Goal: Task Accomplishment & Management: Manage account settings

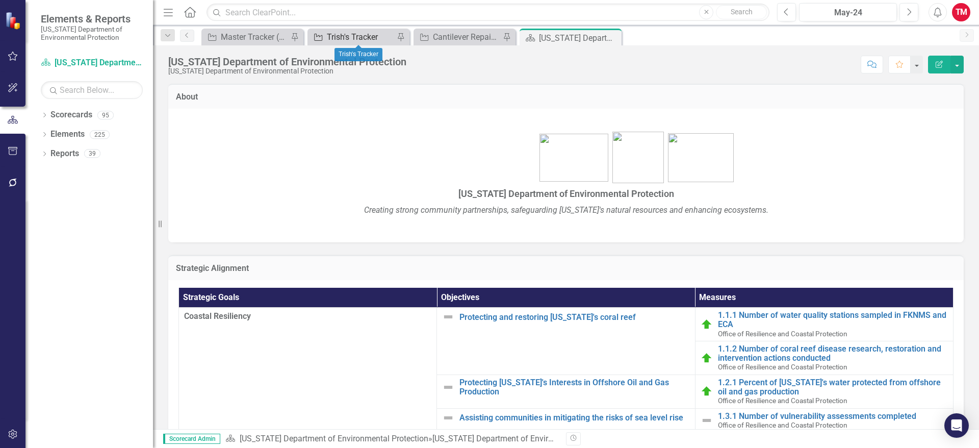
click at [352, 32] on div "Trish's Tracker" at bounding box center [360, 37] width 67 height 13
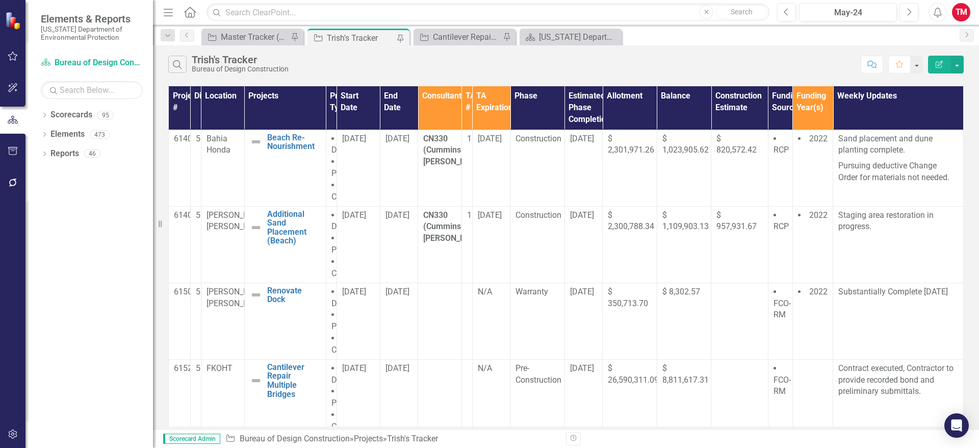
drag, startPoint x: 956, startPoint y: 301, endPoint x: 957, endPoint y: 329, distance: 27.6
click at [957, 329] on div "Project # District Location Projects Project Type Start Date End Date Consultan…" at bounding box center [565, 256] width 795 height 340
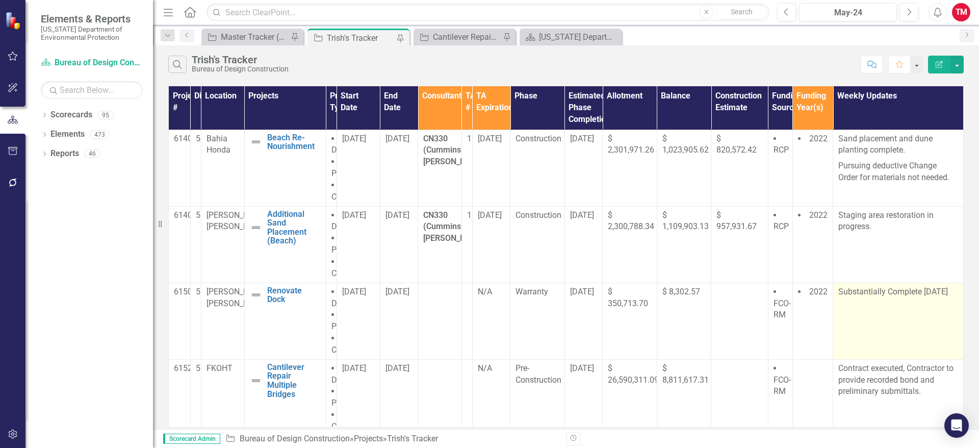
click at [930, 312] on td "Substantially Complete [DATE]" at bounding box center [898, 320] width 131 height 76
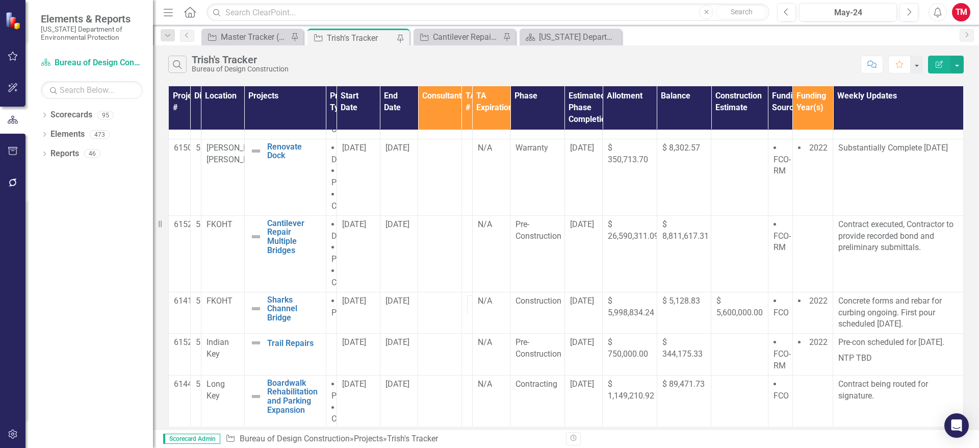
scroll to position [146, 0]
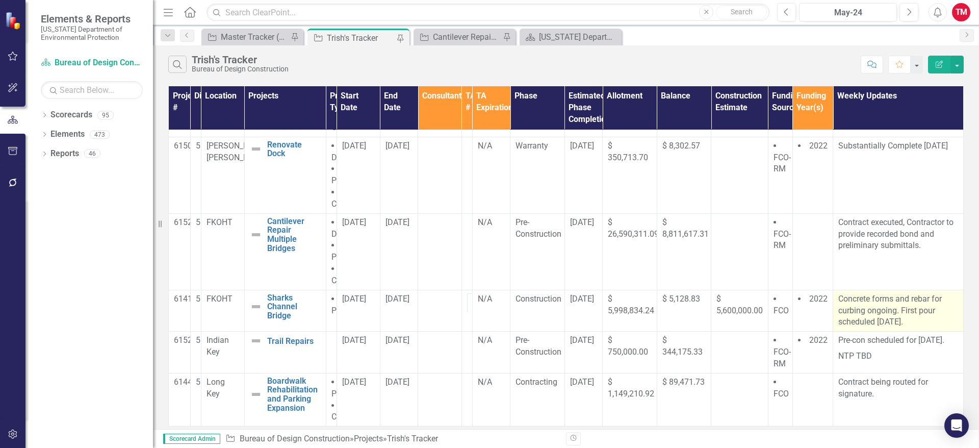
click at [906, 326] on p "Concrete forms and rebar for curbing ongoing. First pour scheduled [DATE]." at bounding box center [898, 310] width 120 height 35
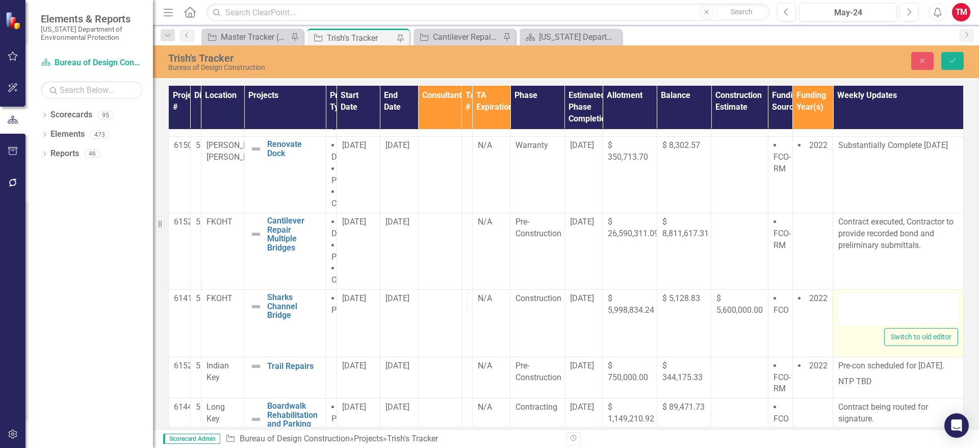
type textarea "<p>Concrete forms and rebar for curbing ongoing. First pour scheduled [DATE].</…"
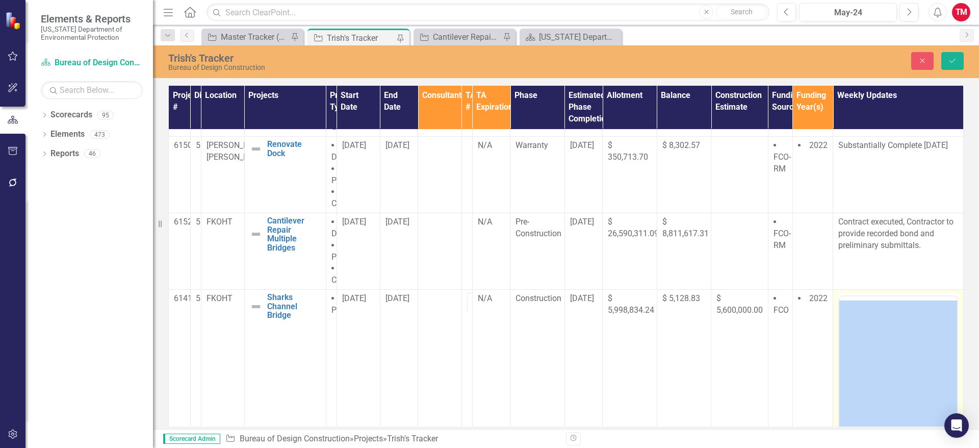
scroll to position [0, 0]
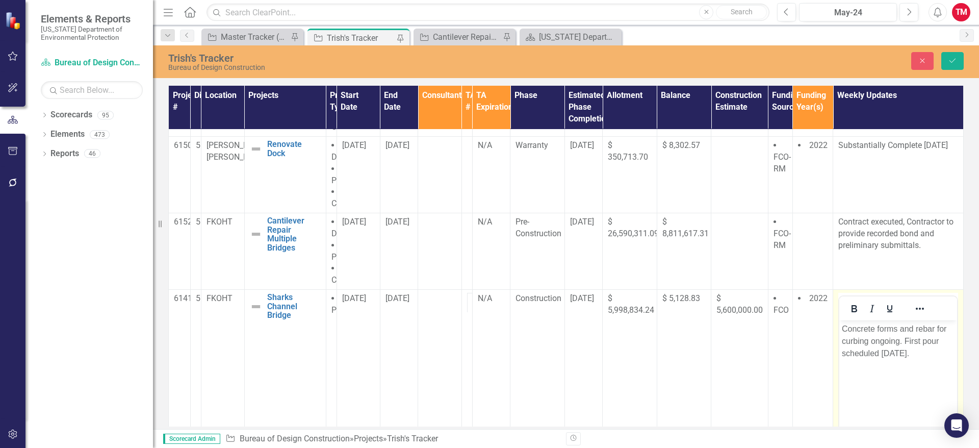
click at [911, 363] on body "Concrete forms and rebar for curbing ongoing. First pour scheduled [DATE]." at bounding box center [898, 396] width 118 height 153
click at [954, 64] on button "Save" at bounding box center [952, 61] width 22 height 18
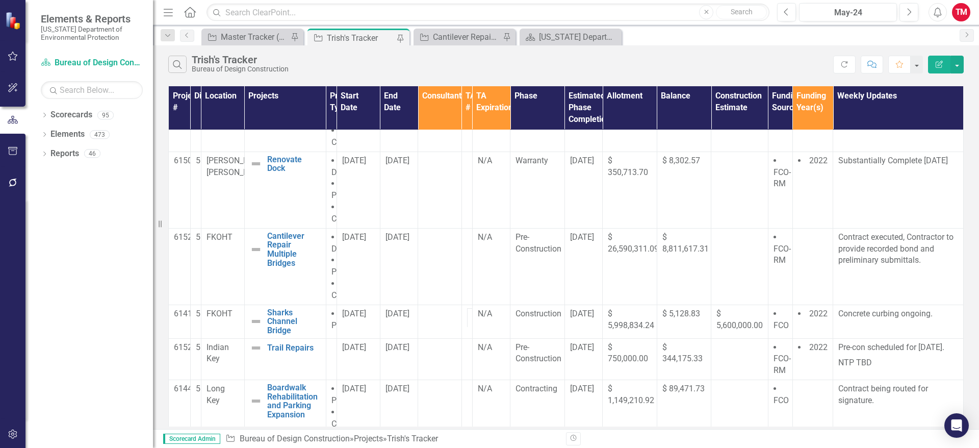
scroll to position [138, 0]
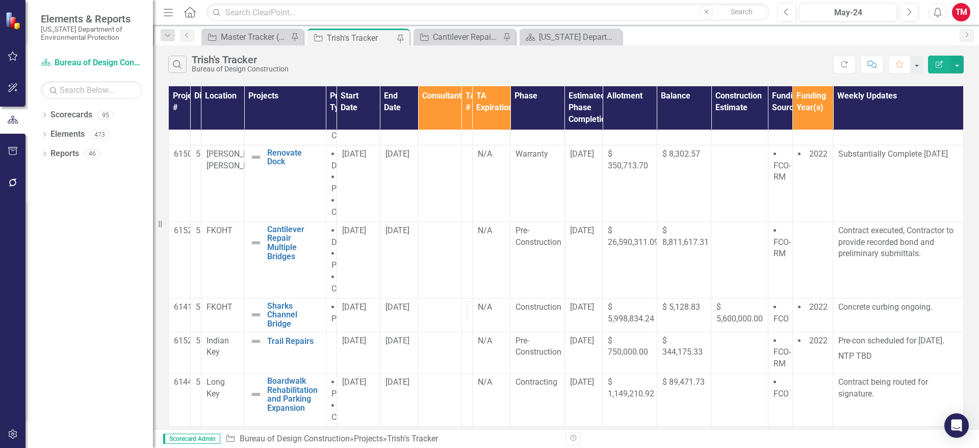
click at [971, 299] on div "Project # District Location Projects Project Type Start Date End Date Consultan…" at bounding box center [566, 256] width 826 height 345
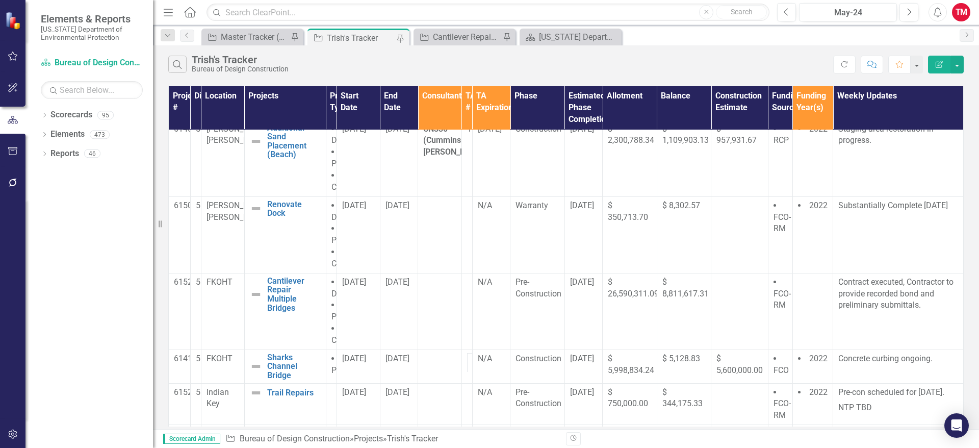
scroll to position [0, 0]
